Goal: Information Seeking & Learning: Understand process/instructions

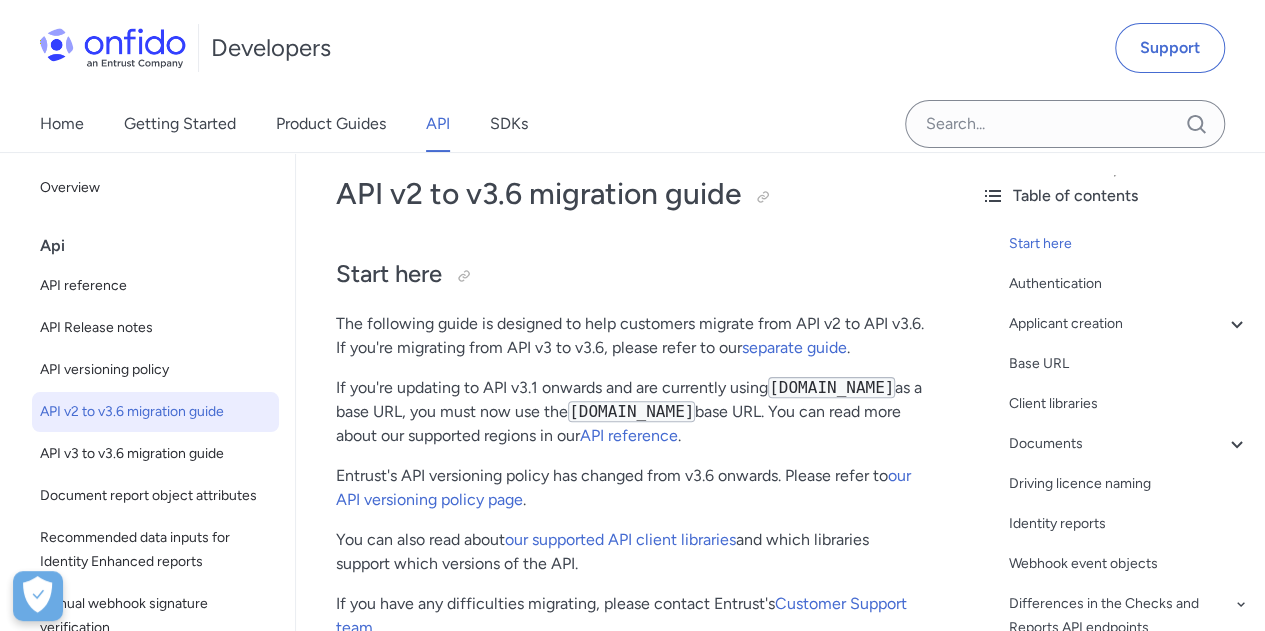
scroll to position [99, 0]
click at [827, 343] on link "separate guide" at bounding box center [794, 345] width 105 height 19
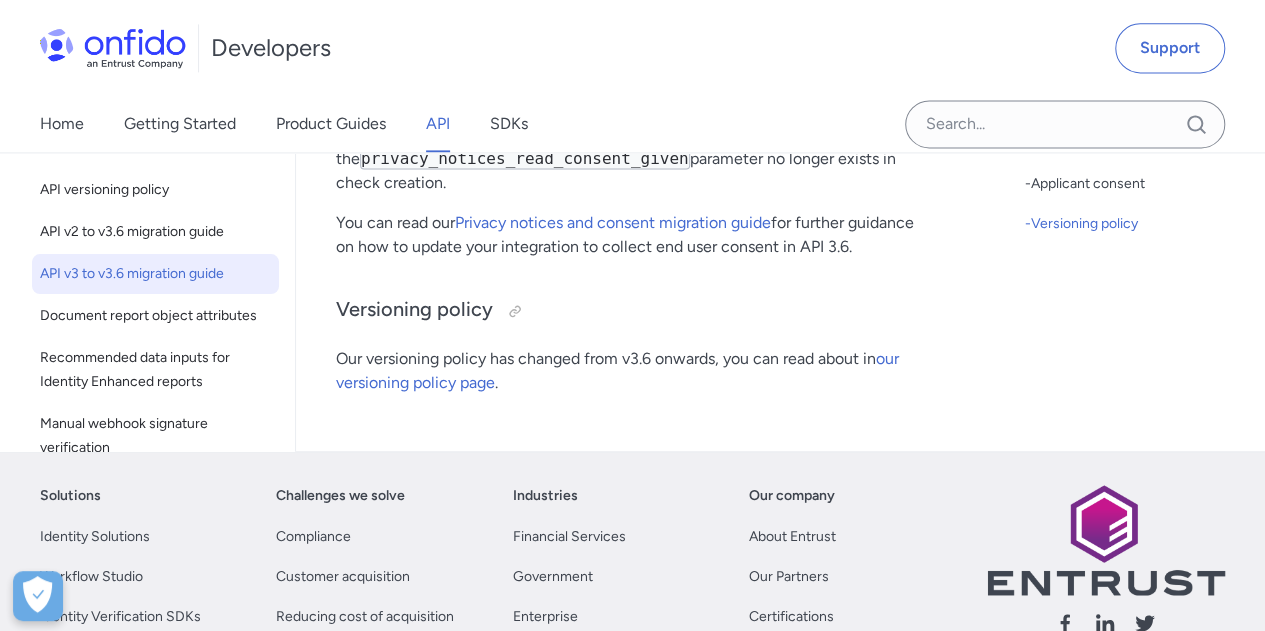
scroll to position [1390, 0]
click at [405, 378] on link "our versioning policy page" at bounding box center [617, 369] width 563 height 43
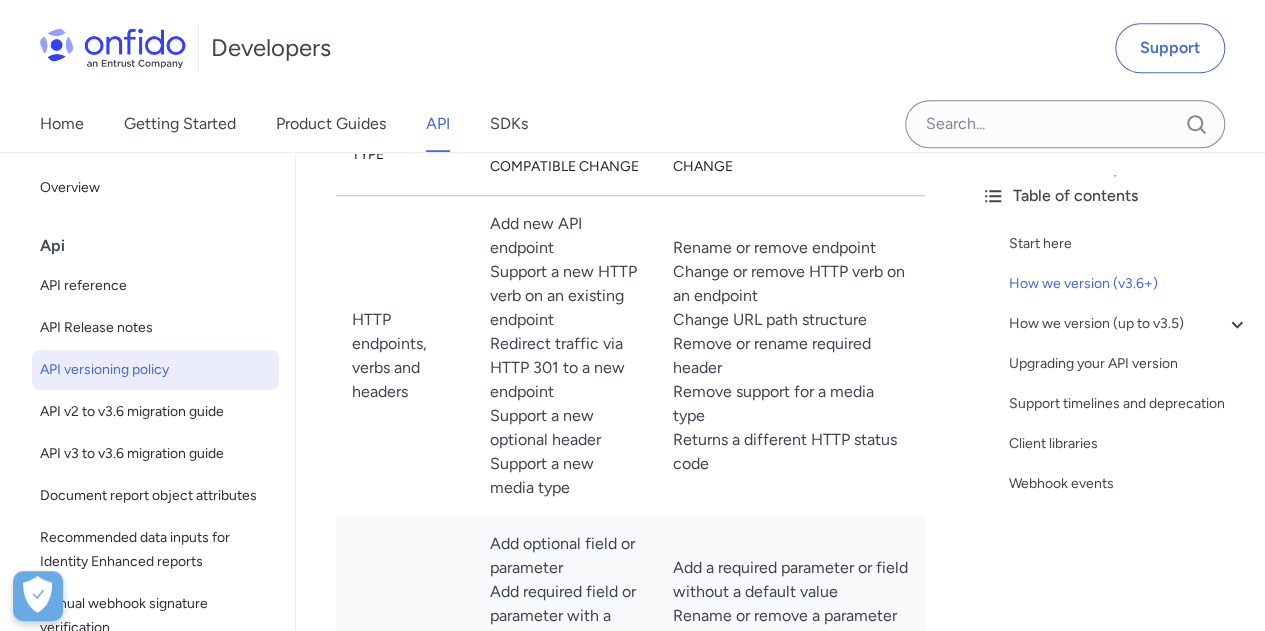
click at [542, 371] on td "Add new API endpoint Support a new HTTP verb on an existing endpoint Redirect t…" at bounding box center [565, 355] width 182 height 321
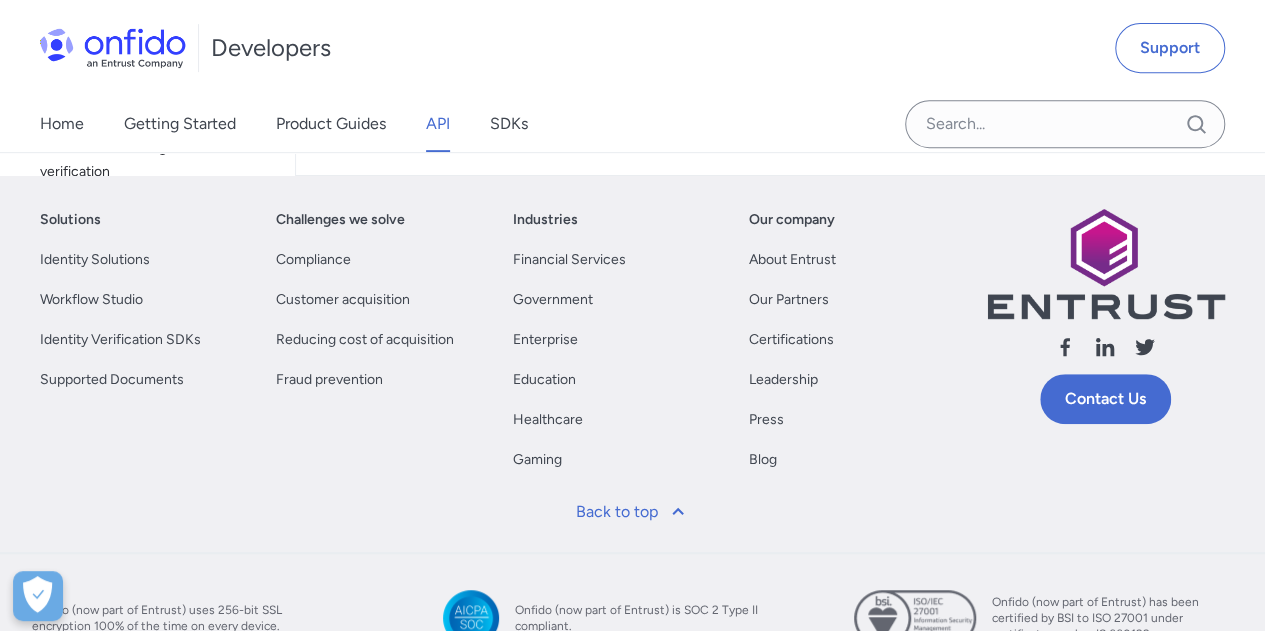
scroll to position [8019, 0]
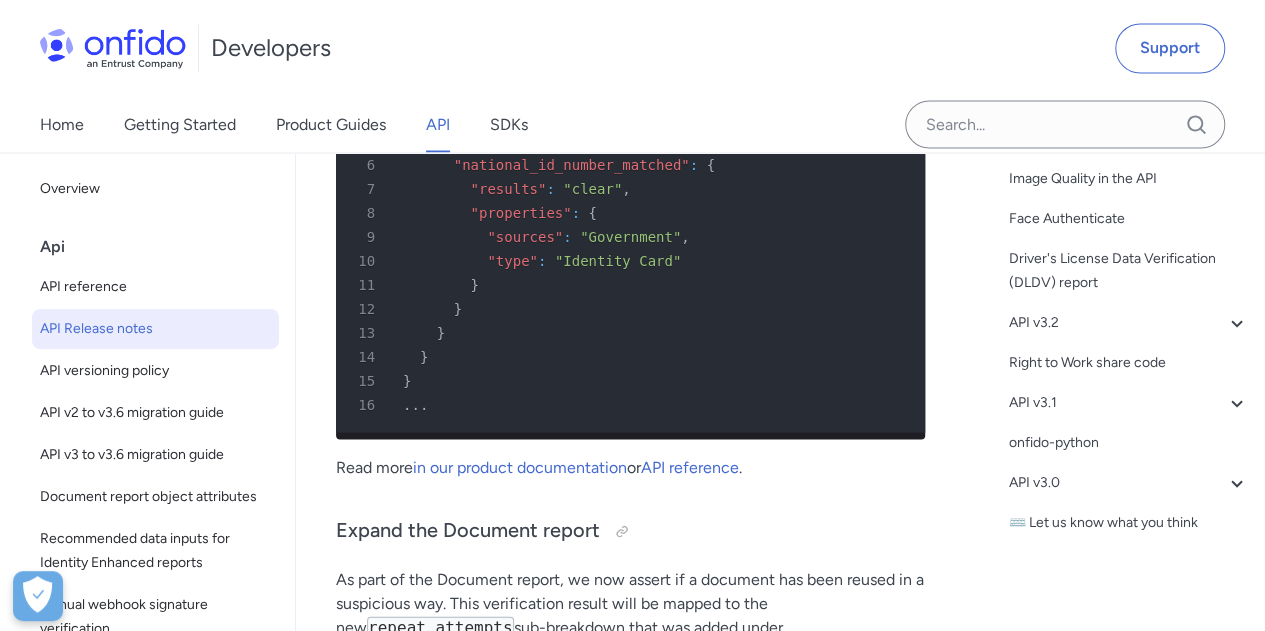
scroll to position [1718, 0]
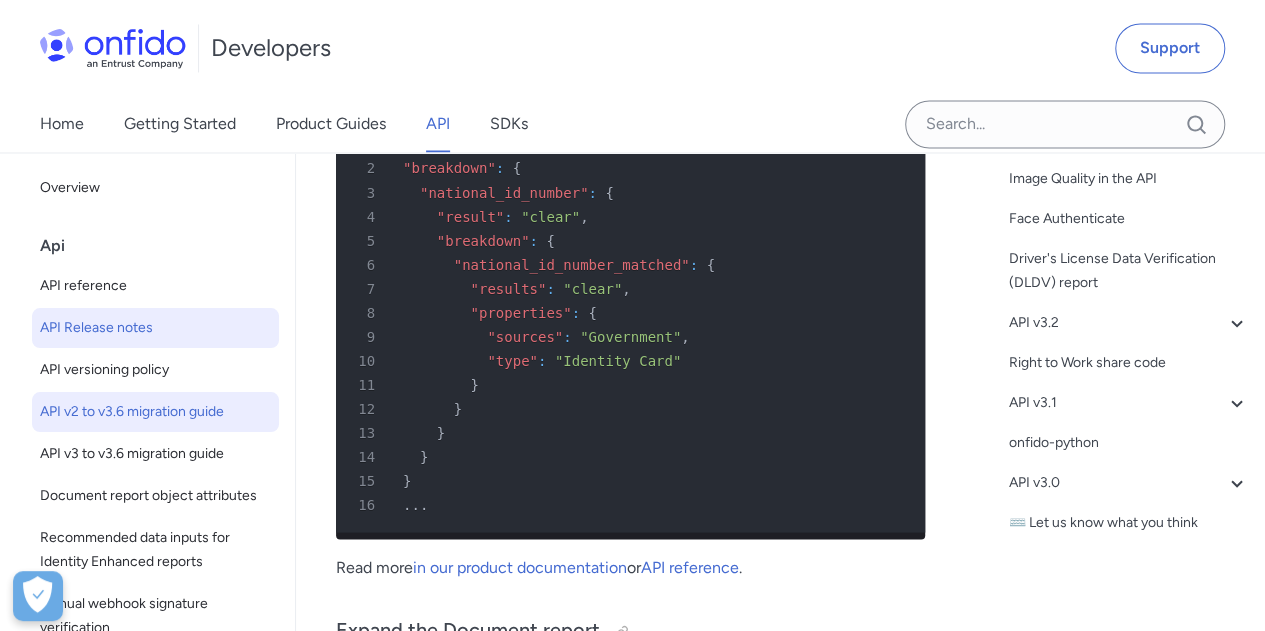
click at [168, 411] on span "API v2 to v3.6 migration guide" at bounding box center [155, 412] width 231 height 24
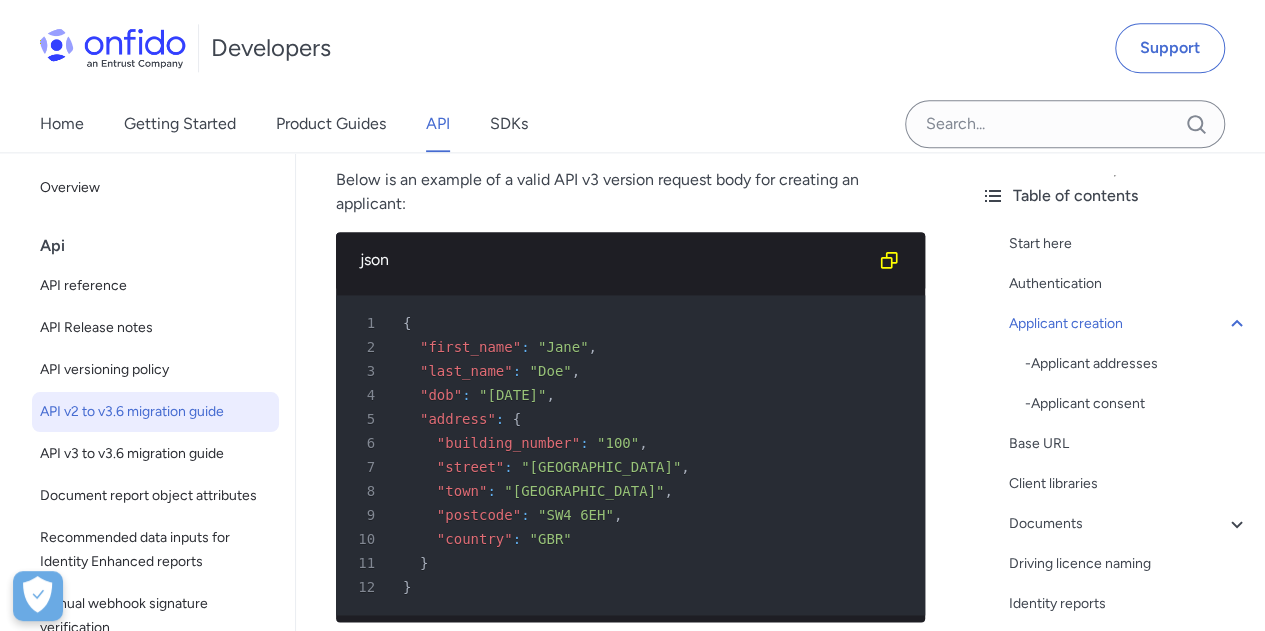
scroll to position [1344, 0]
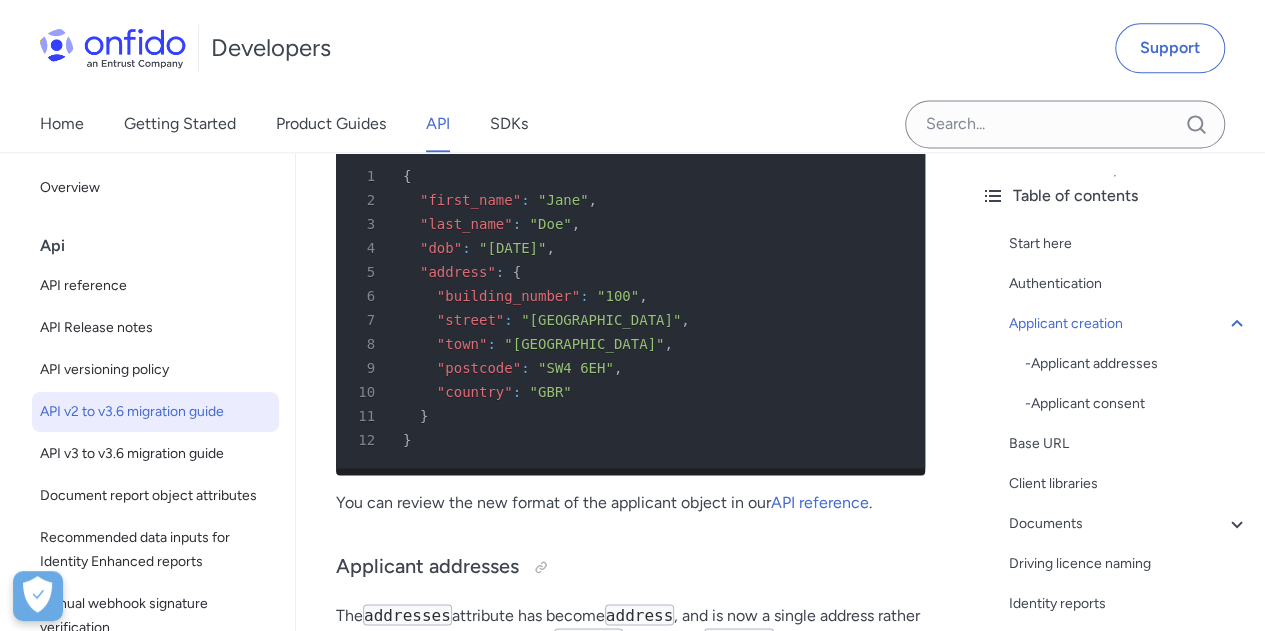
drag, startPoint x: 532, startPoint y: 345, endPoint x: 553, endPoint y: 527, distance: 183.2
click at [553, 515] on p "You can review the new format of the applicant object in our API reference ." at bounding box center [630, 503] width 589 height 24
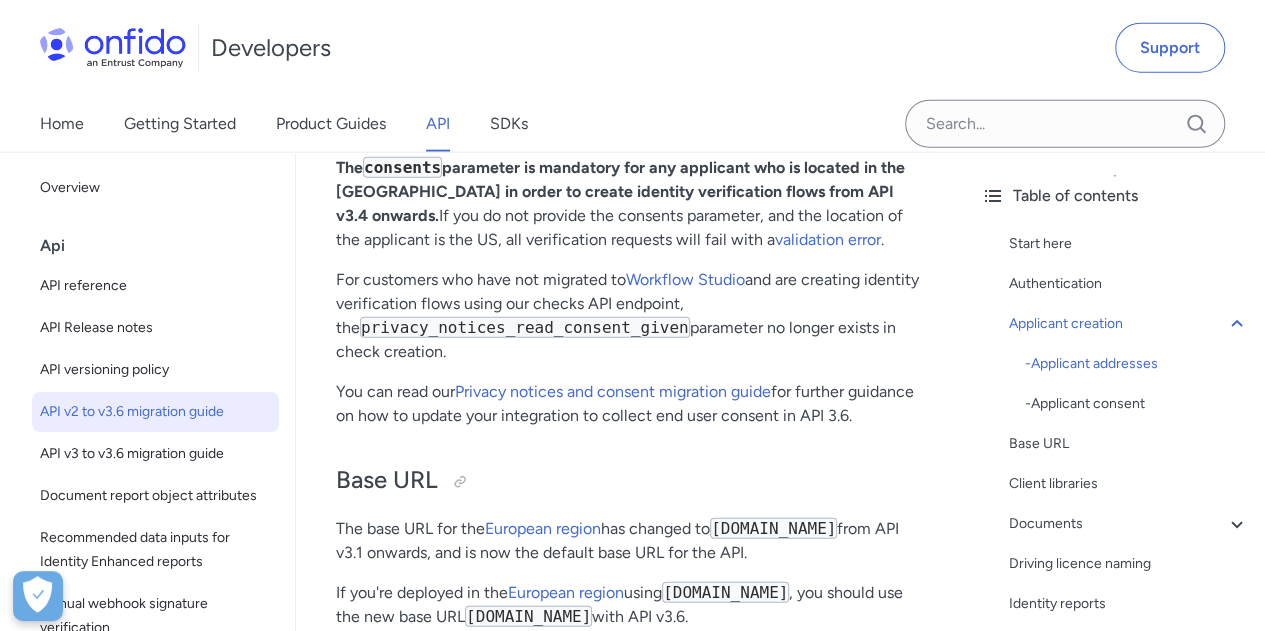
scroll to position [2514, 0]
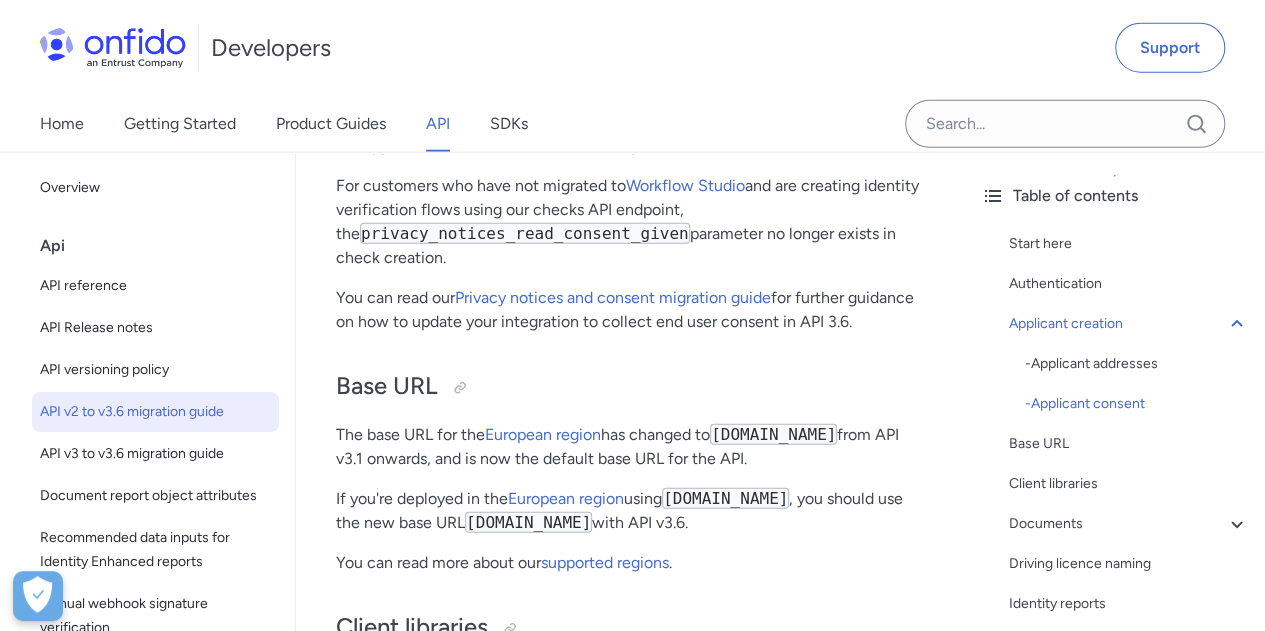
drag, startPoint x: 553, startPoint y: 527, endPoint x: 467, endPoint y: 467, distance: 104.9
click at [467, 467] on p "The base URL for the European region has changed to api.eu.onfido.com from API …" at bounding box center [630, 447] width 589 height 48
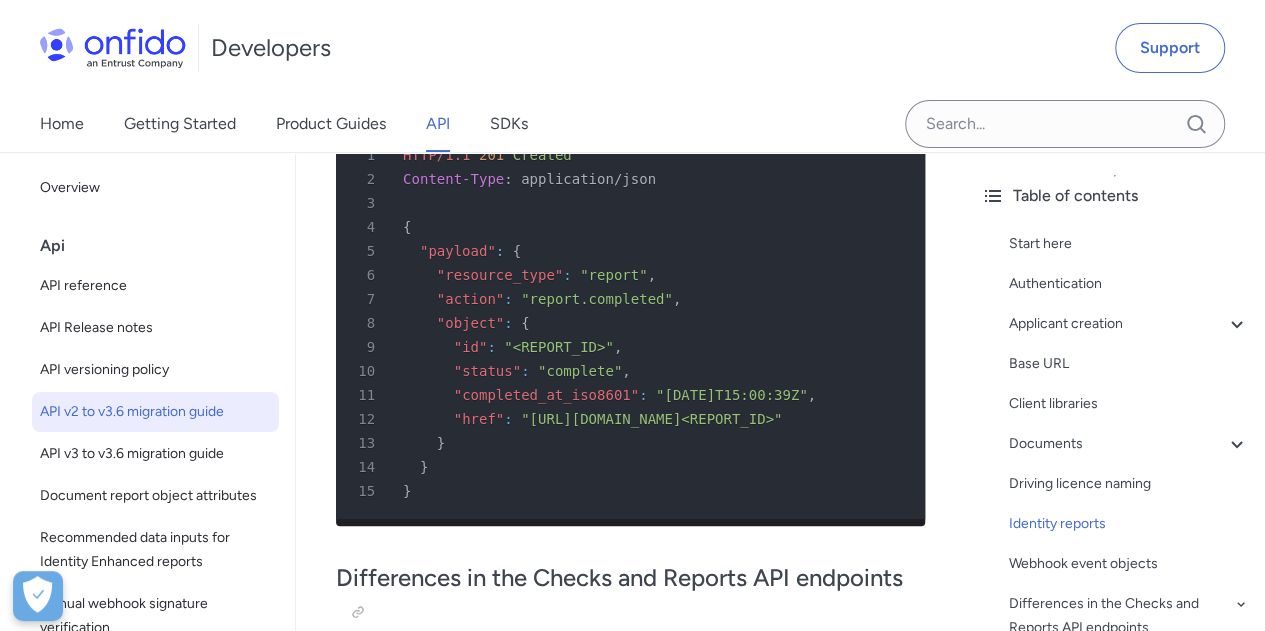
scroll to position [4270, 0]
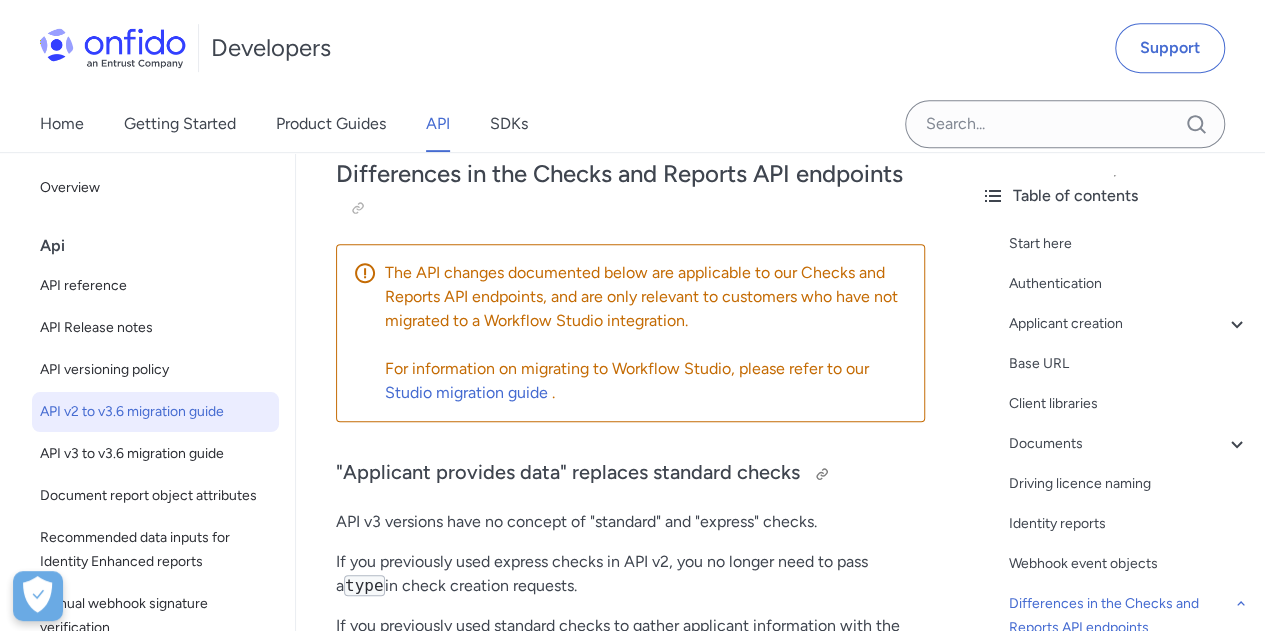
drag, startPoint x: 467, startPoint y: 467, endPoint x: 436, endPoint y: 493, distance: 40.5
click at [436, 490] on h3 ""Applicant provides data" replaces standard checks" at bounding box center [630, 474] width 589 height 32
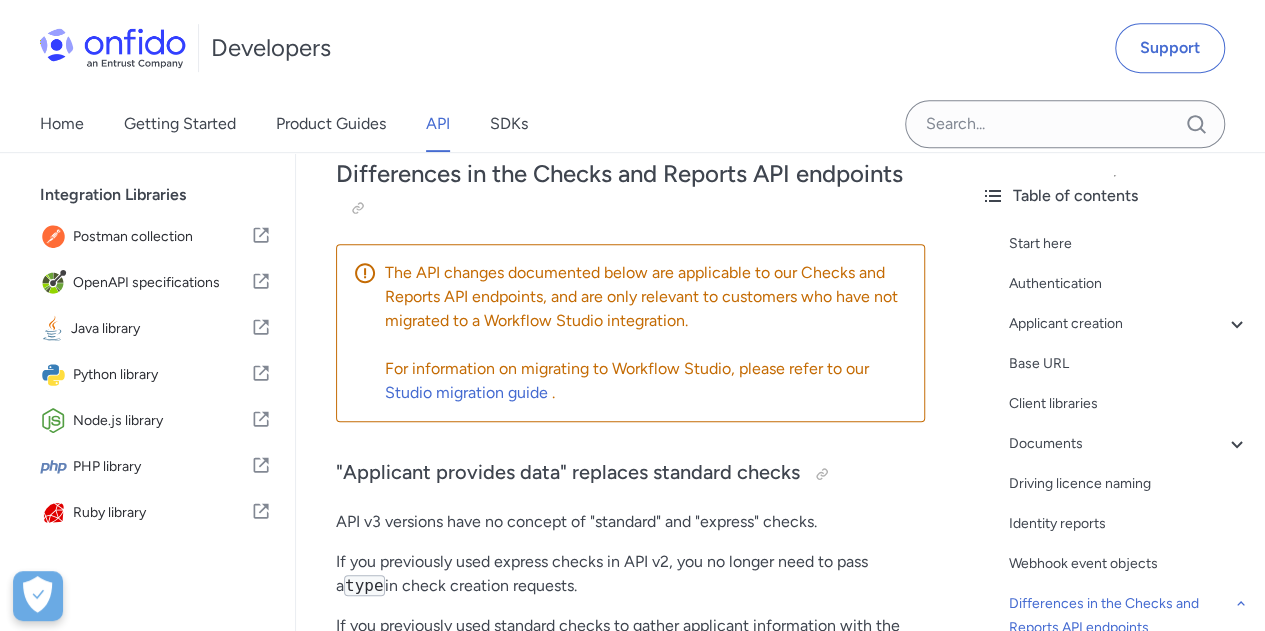
scroll to position [490, 0]
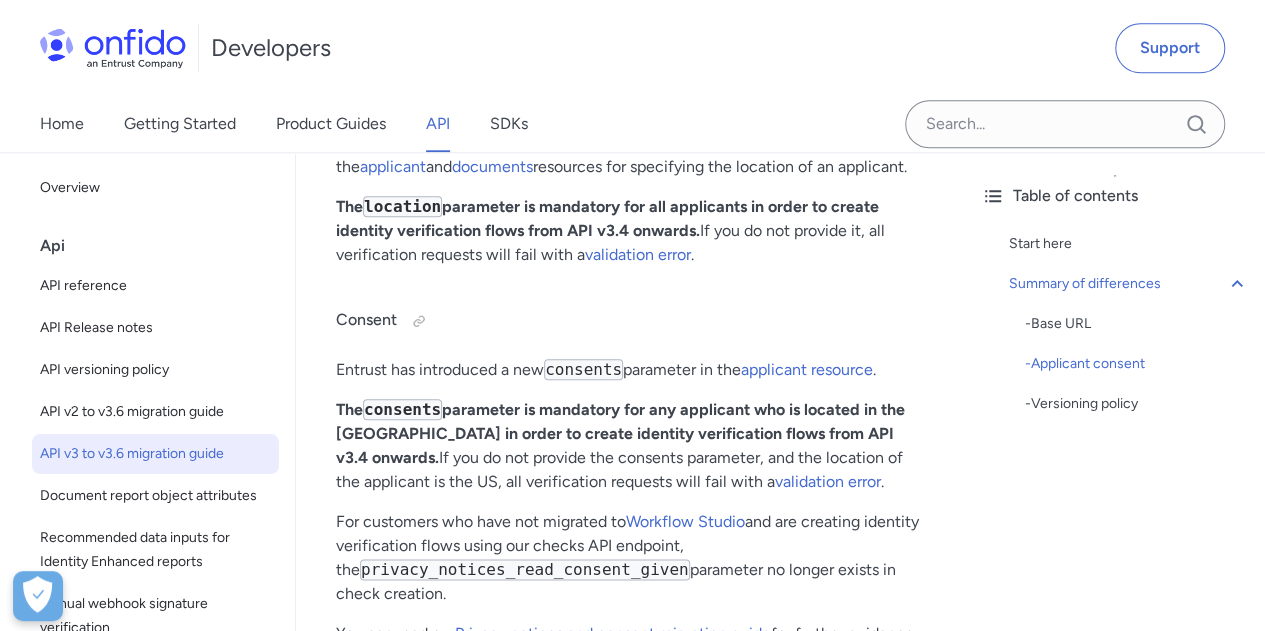
scroll to position [1392, 0]
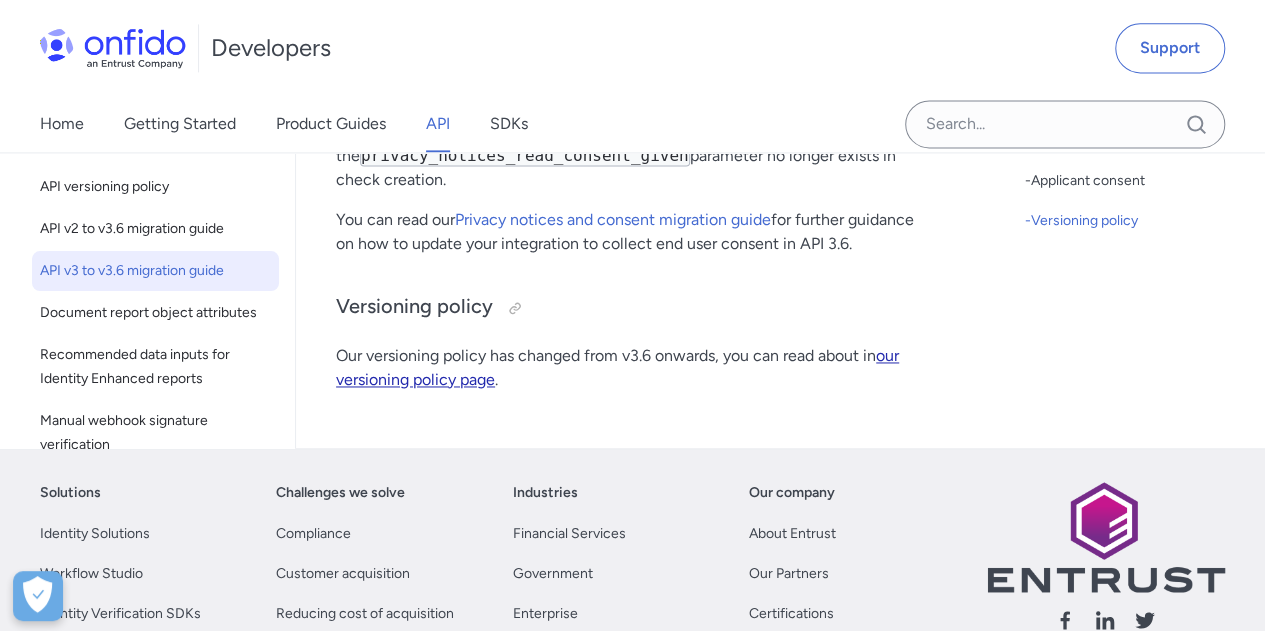
click at [470, 374] on link "our versioning policy page" at bounding box center [617, 367] width 563 height 43
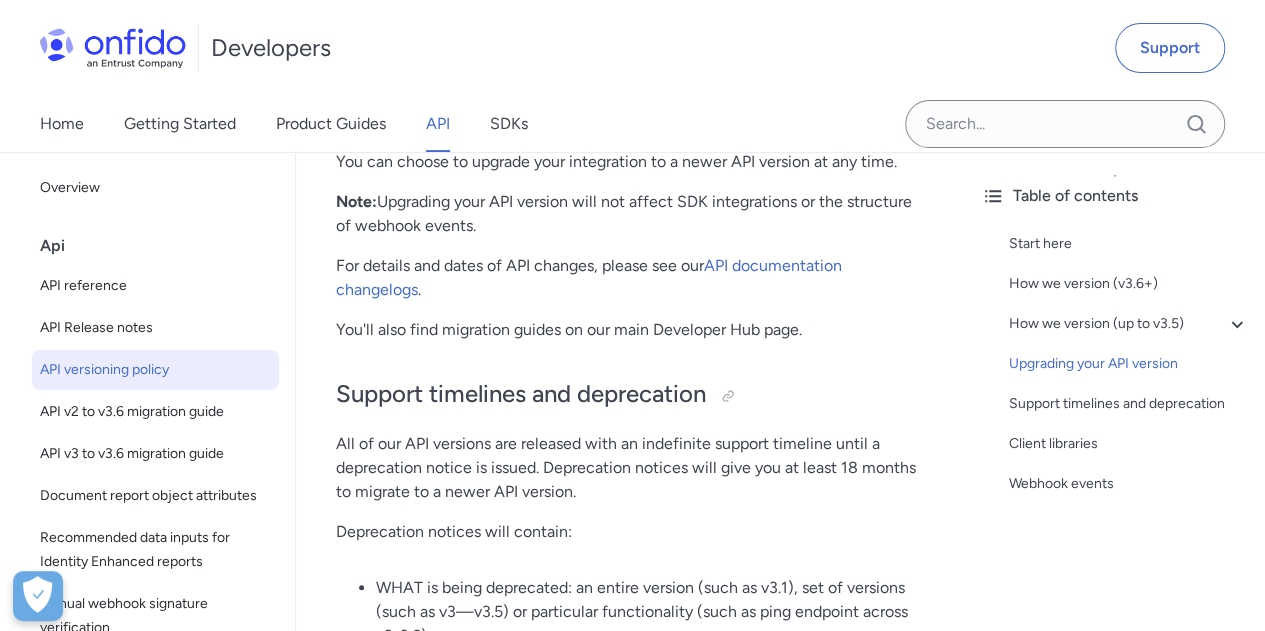
scroll to position [4306, 0]
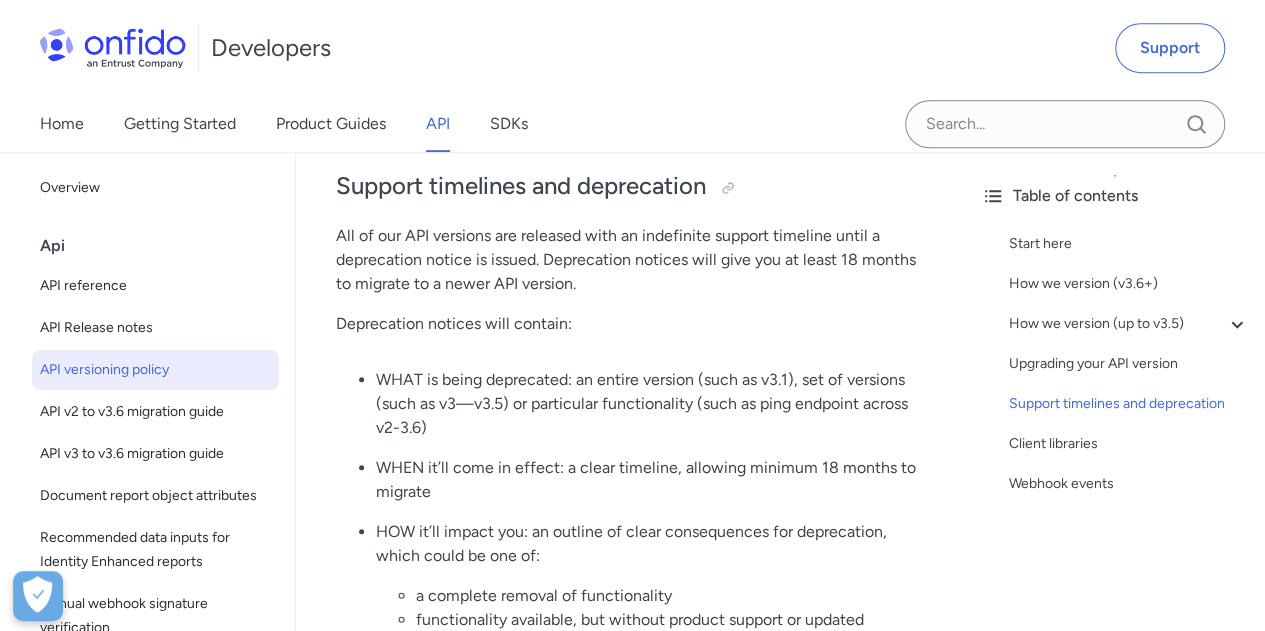
click at [511, 377] on p "WHAT is being deprecated: an entire version (such as v3.1), set of versions (su…" at bounding box center [650, 404] width 549 height 72
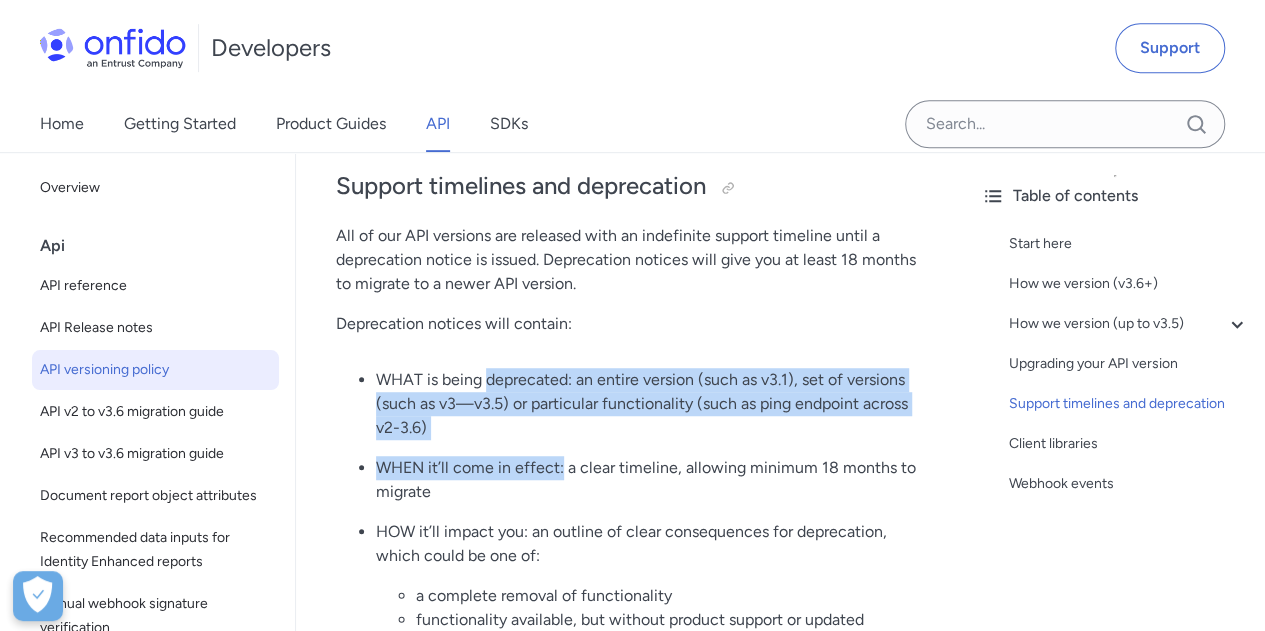
drag, startPoint x: 511, startPoint y: 377, endPoint x: 558, endPoint y: 468, distance: 102.4
click at [558, 468] on ul "WHAT is being deprecated: an entire version (such as v3.1), set of versions (su…" at bounding box center [630, 552] width 589 height 368
click at [558, 468] on p "WHEN it’ll come in effect: a clear timeline, allowing minimum 18 months to migr…" at bounding box center [650, 480] width 549 height 48
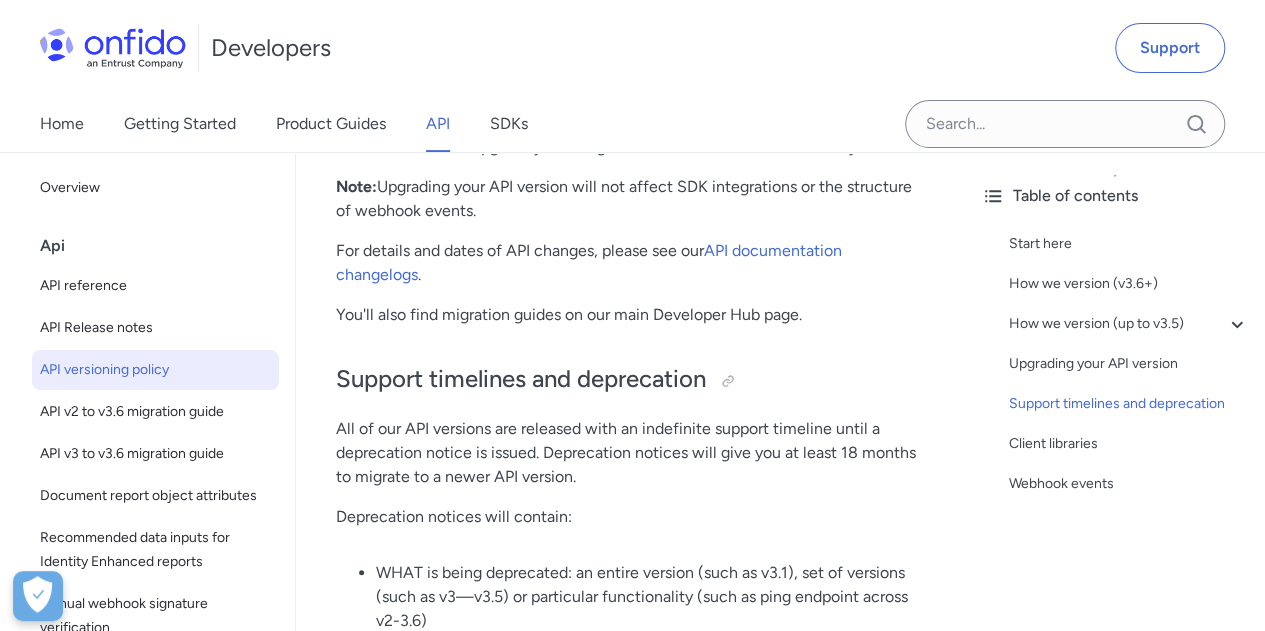
scroll to position [4114, 0]
click at [329, 427] on div "API versioning policy Start here The following guide sets out Entrust's Identit…" at bounding box center [630, 97] width 669 height 7968
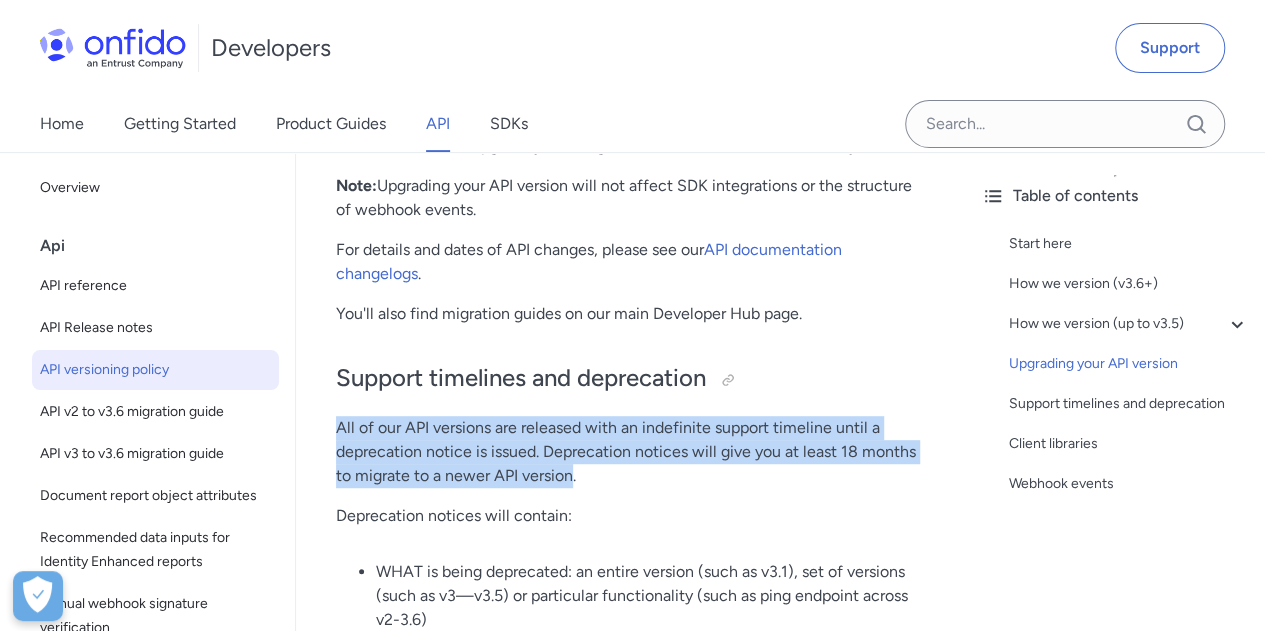
drag, startPoint x: 329, startPoint y: 427, endPoint x: 555, endPoint y: 478, distance: 231.7
click at [555, 478] on div "API versioning policy Start here The following guide sets out Entrust's Identit…" at bounding box center [630, 97] width 669 height 7968
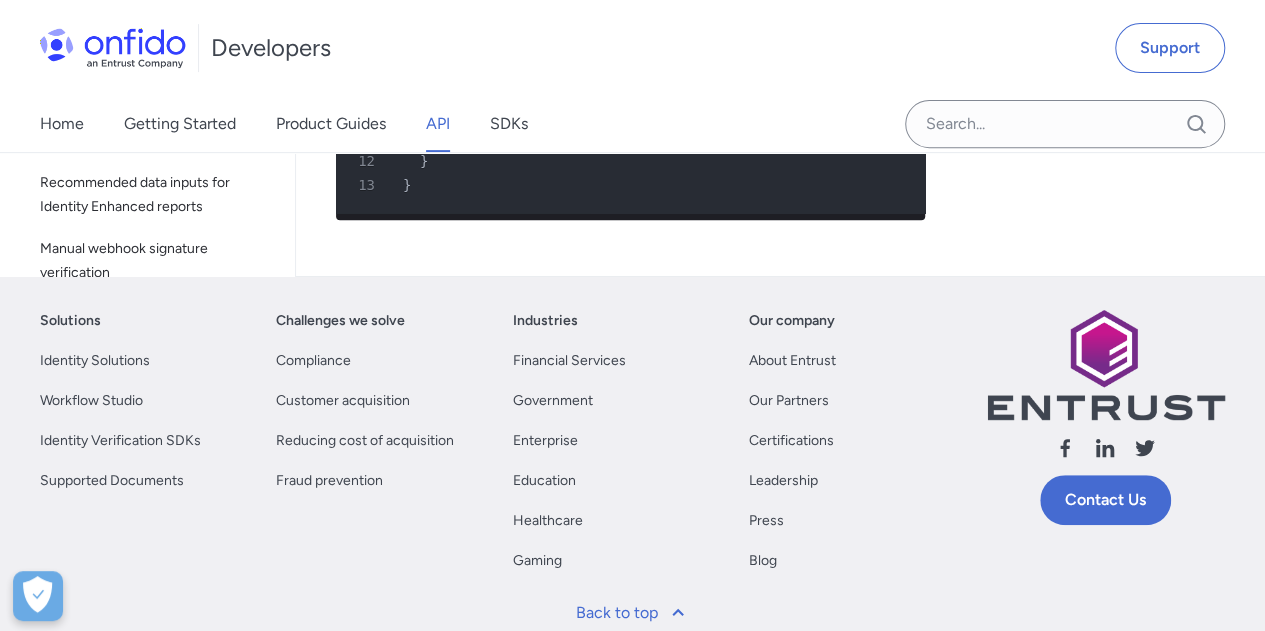
scroll to position [8123, 0]
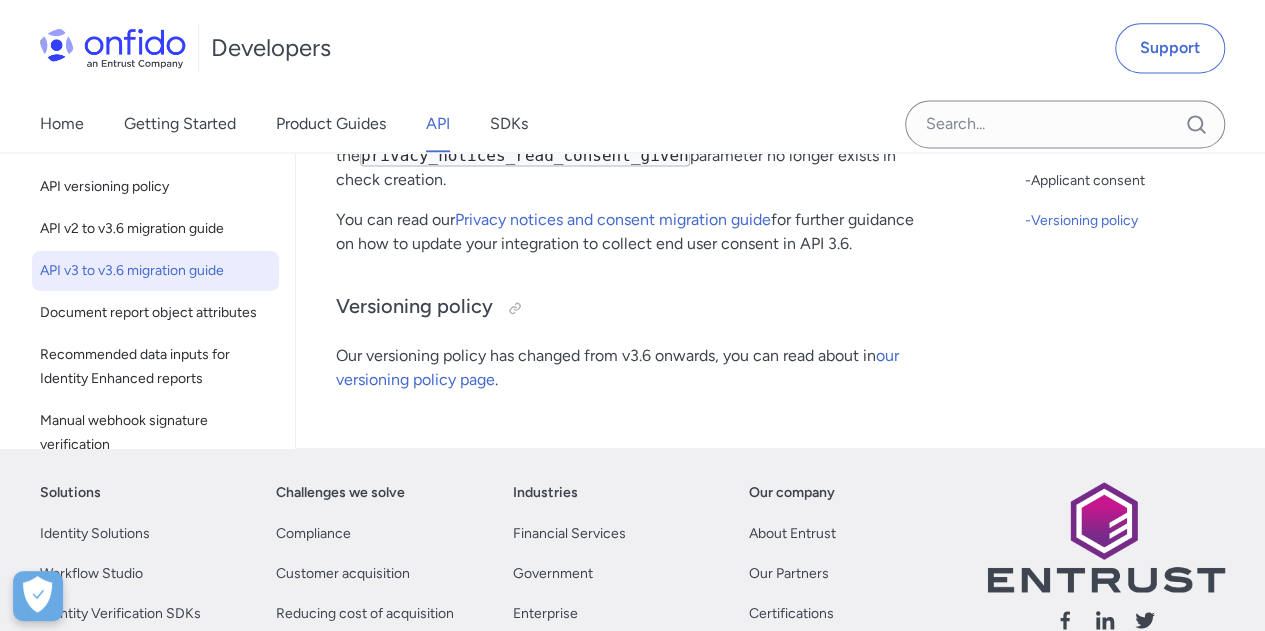
click at [472, 351] on p "Our versioning policy has changed from v3.6 onwards, you can read about in our …" at bounding box center [630, 368] width 589 height 48
